Goal: Information Seeking & Learning: Learn about a topic

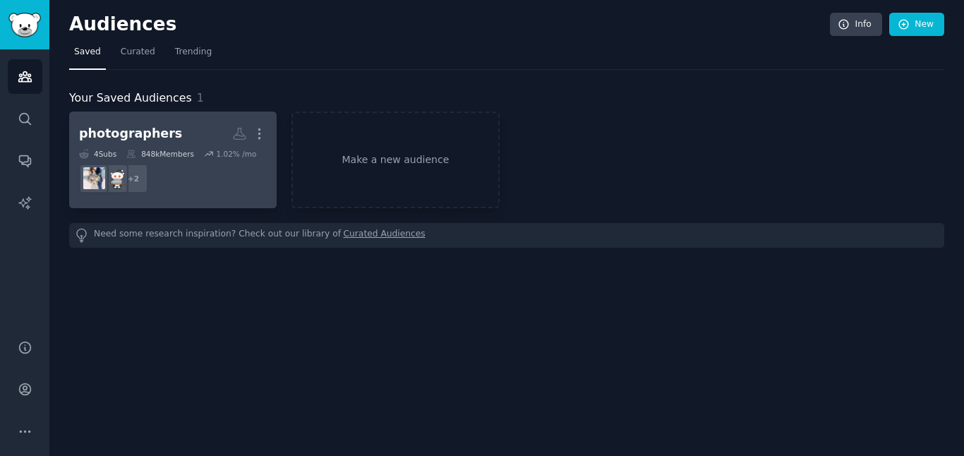
click at [180, 174] on dd "+ 2" at bounding box center [173, 179] width 188 height 40
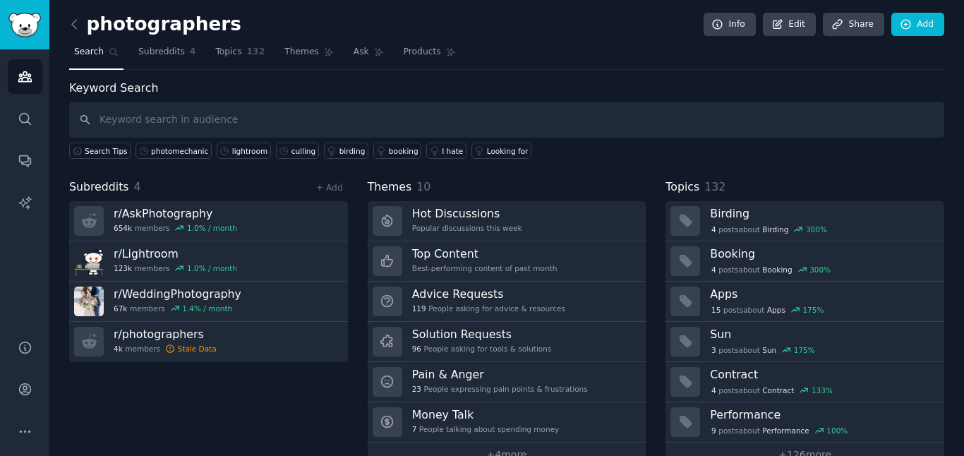
click at [339, 122] on input "text" at bounding box center [506, 120] width 875 height 36
type input "l"
type input "editing"
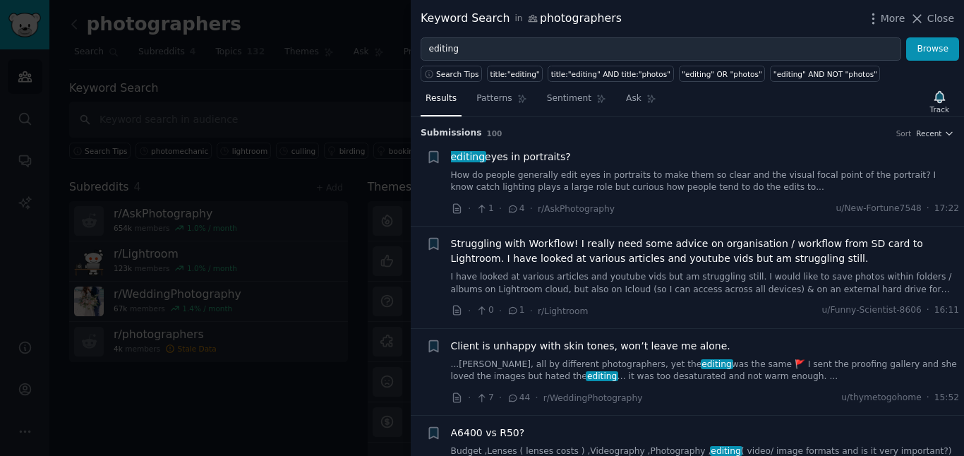
click at [596, 250] on span "Struggling with Workflow! I really need some advice on organisation / workflow …" at bounding box center [705, 251] width 509 height 30
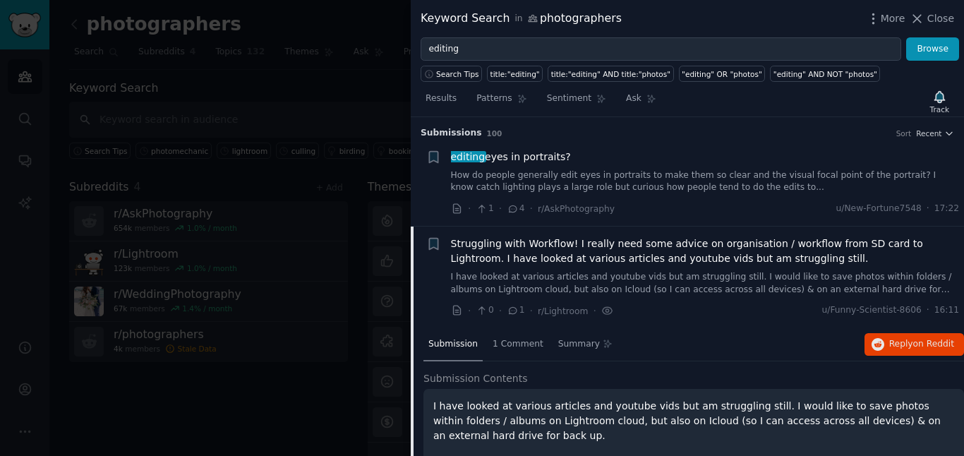
scroll to position [109, 0]
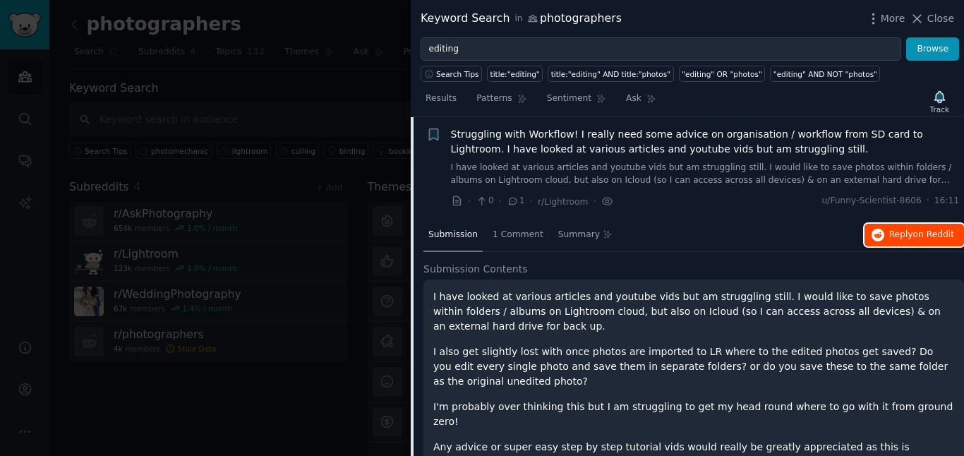
click at [889, 229] on span "Reply on Reddit" at bounding box center [921, 235] width 65 height 13
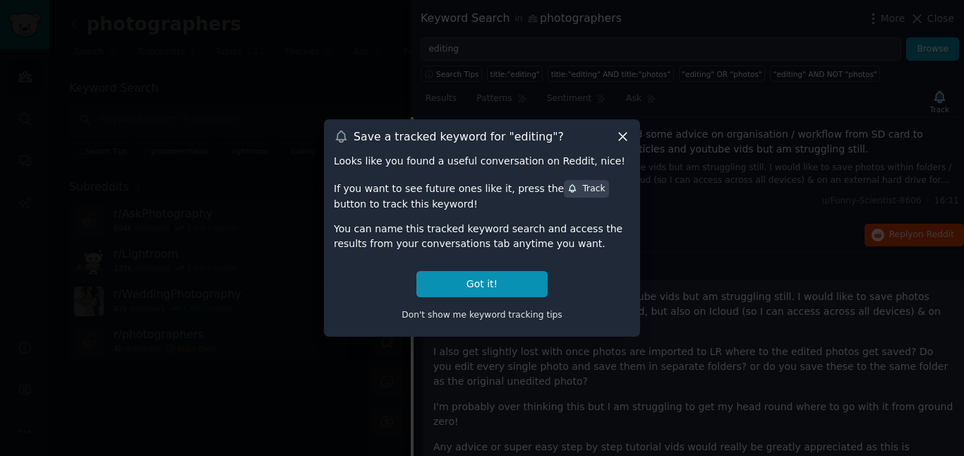
click at [628, 130] on icon at bounding box center [622, 136] width 15 height 15
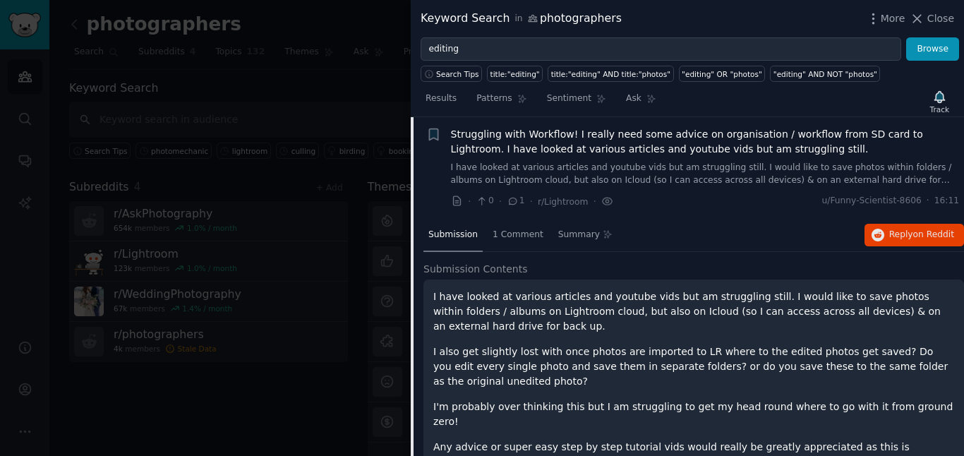
click at [622, 135] on span "Struggling with Workflow! I really need some advice on organisation / workflow …" at bounding box center [705, 142] width 509 height 30
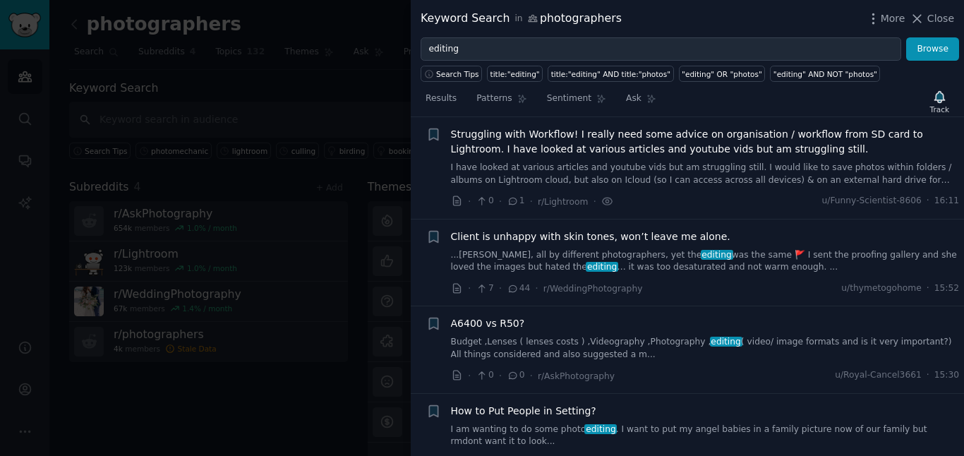
scroll to position [148, 0]
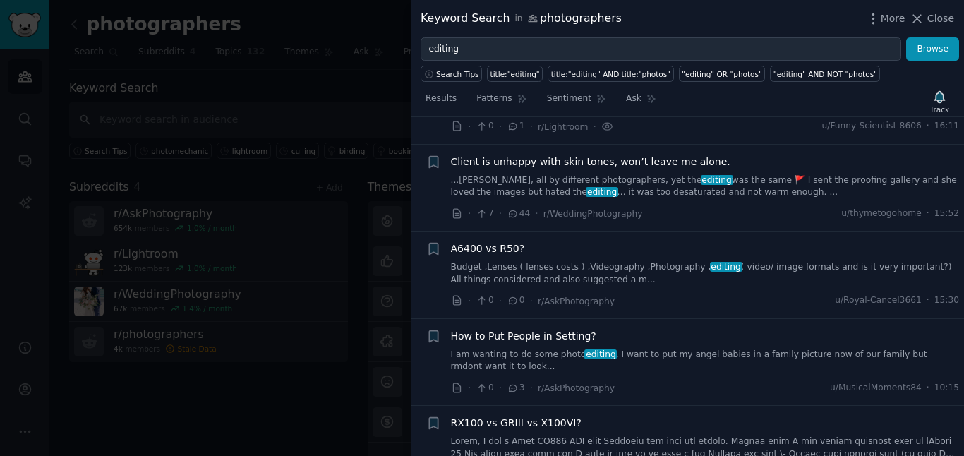
click at [598, 178] on link "...[PERSON_NAME], all by different photographers, yet the editing was the same …" at bounding box center [705, 186] width 509 height 25
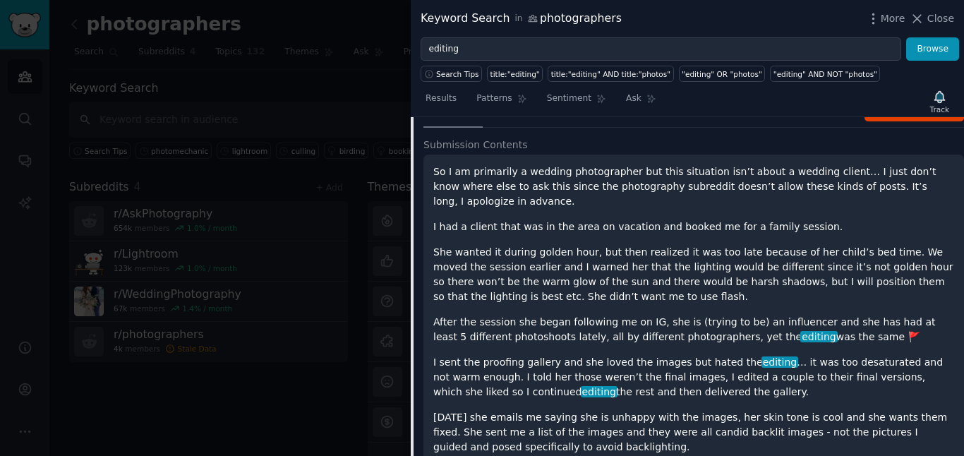
scroll to position [315, 0]
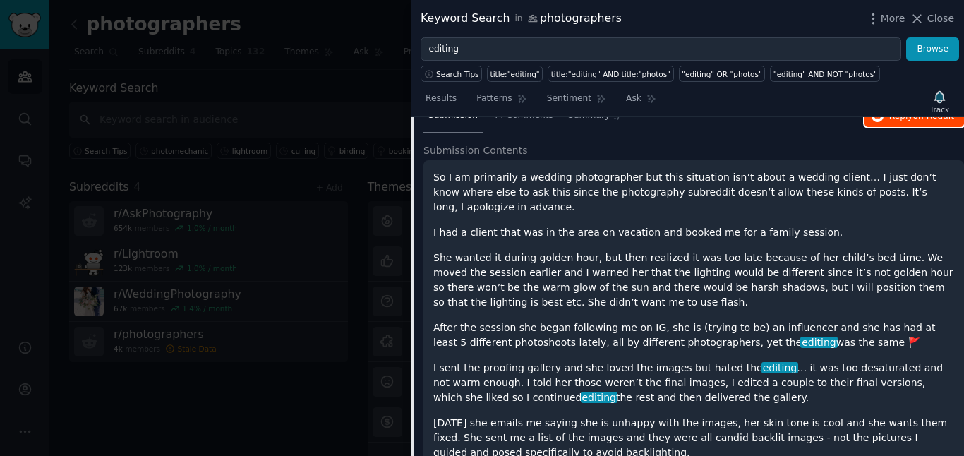
click at [895, 123] on button "Reply on Reddit" at bounding box center [913, 116] width 99 height 23
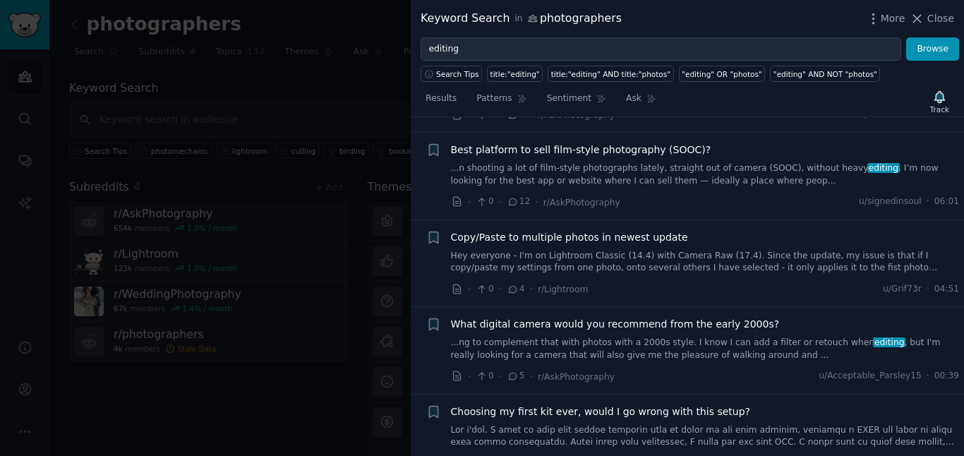
scroll to position [1506, 0]
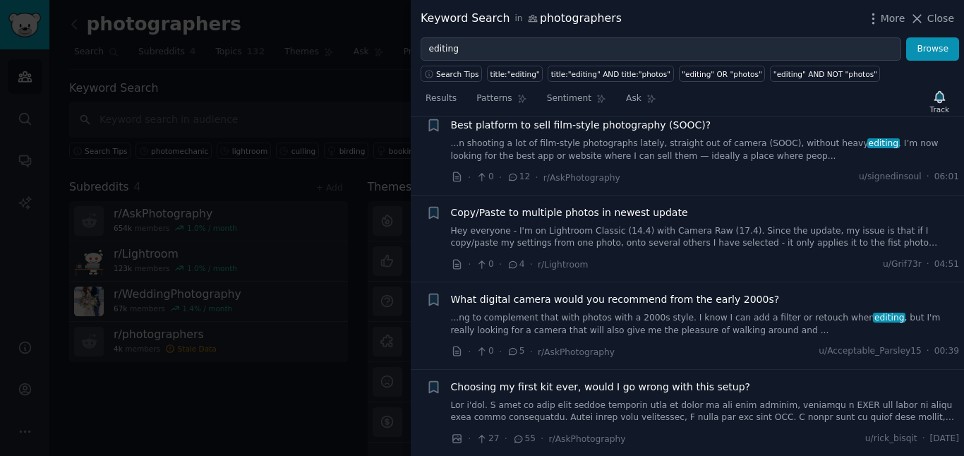
click at [547, 312] on link "...ng to complement that with photos with a 2000s style. I know I can add a fil…" at bounding box center [705, 324] width 509 height 25
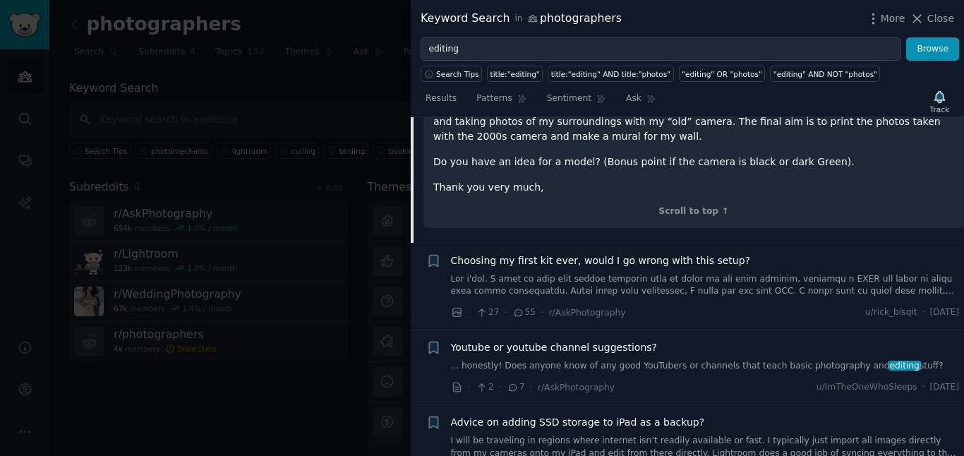
scroll to position [1121, 0]
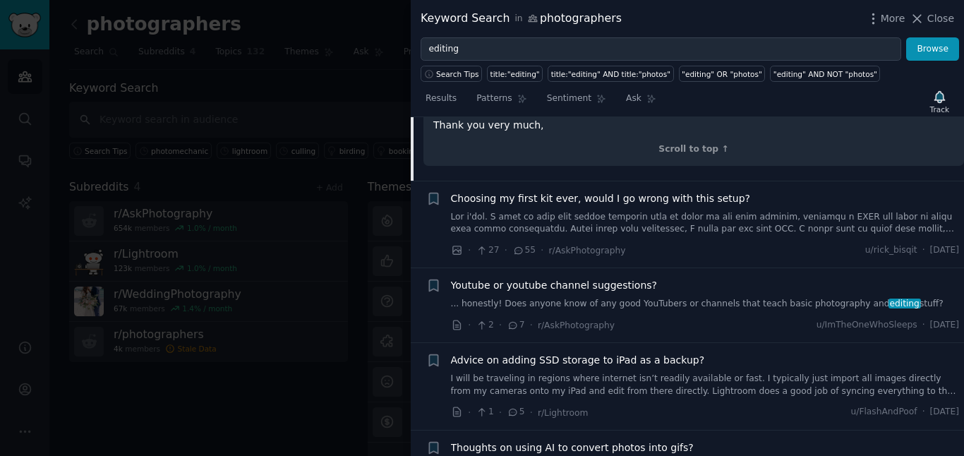
click at [551, 211] on link at bounding box center [705, 223] width 509 height 25
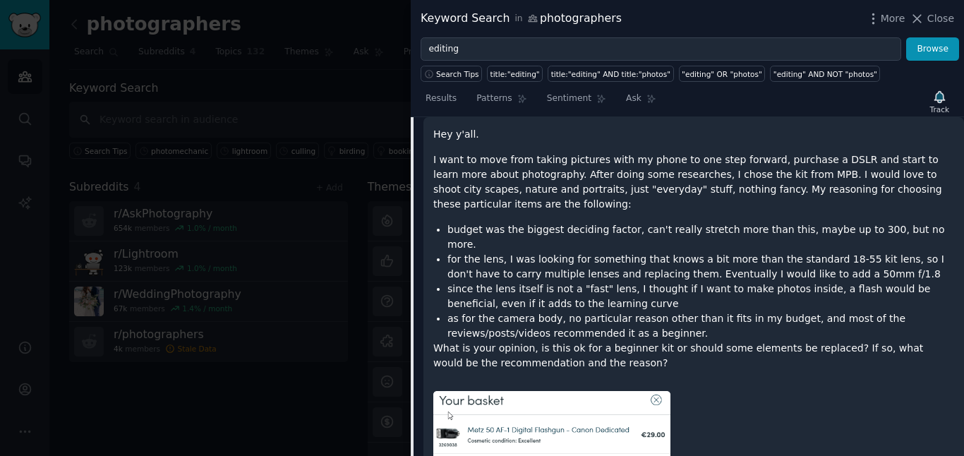
scroll to position [838, 0]
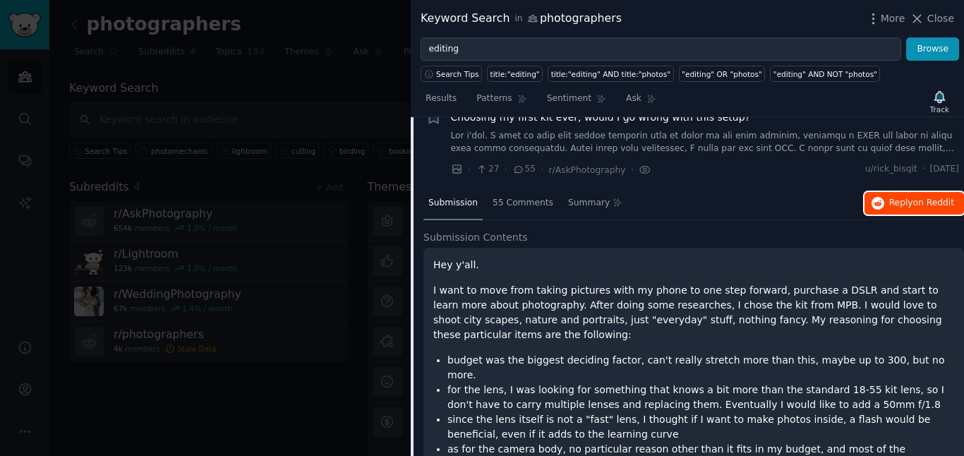
click at [913, 194] on button "Reply on Reddit" at bounding box center [913, 203] width 99 height 23
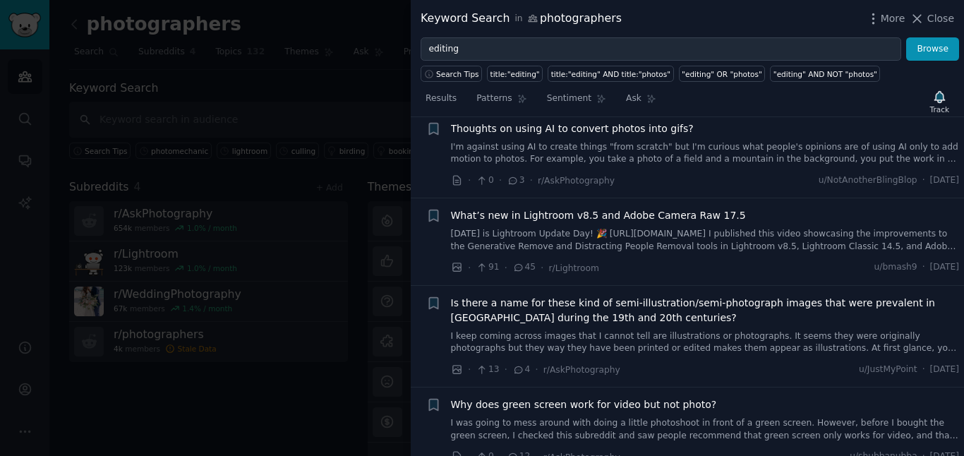
scroll to position [1647, 0]
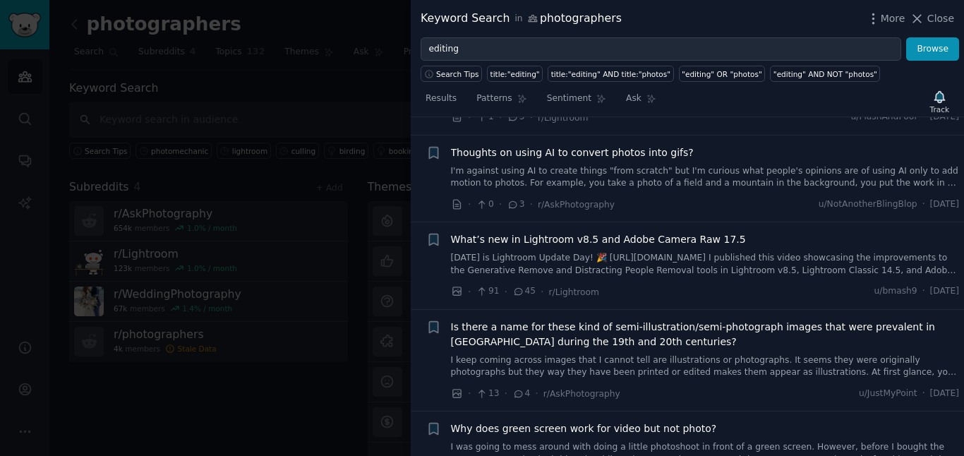
click at [645, 252] on link "[DATE] is Lightroom Update Day! 🎉 [URL][DOMAIN_NAME] I published this video sho…" at bounding box center [705, 264] width 509 height 25
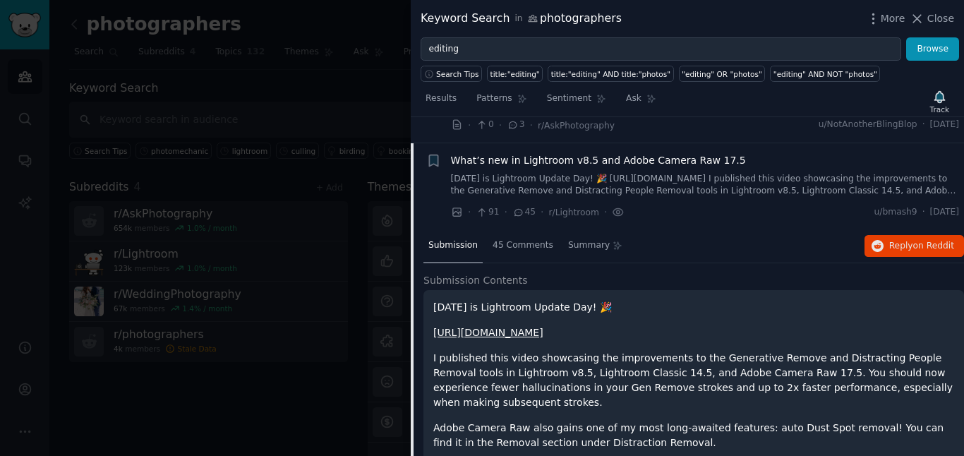
scroll to position [1158, 0]
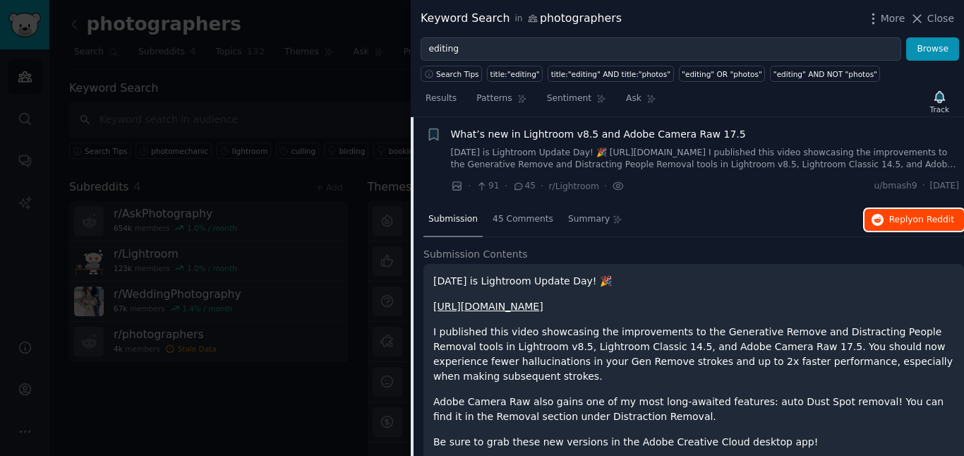
click at [909, 217] on span "Reply on Reddit" at bounding box center [921, 220] width 65 height 13
